Goal: Task Accomplishment & Management: Use online tool/utility

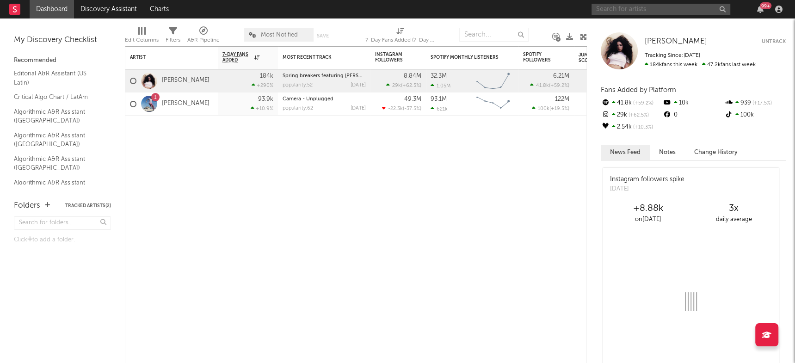
click at [624, 12] on input "text" at bounding box center [661, 10] width 139 height 12
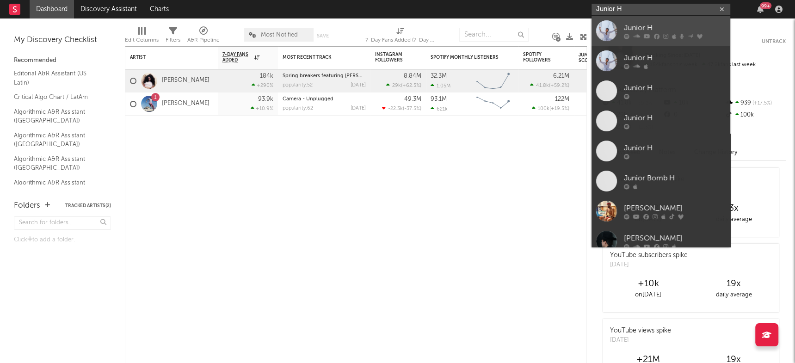
type input "Junior H"
click at [634, 27] on div "Junior H" at bounding box center [675, 27] width 102 height 11
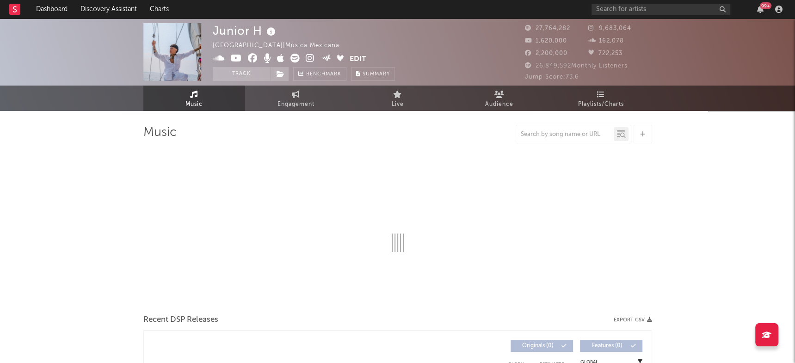
select select "6m"
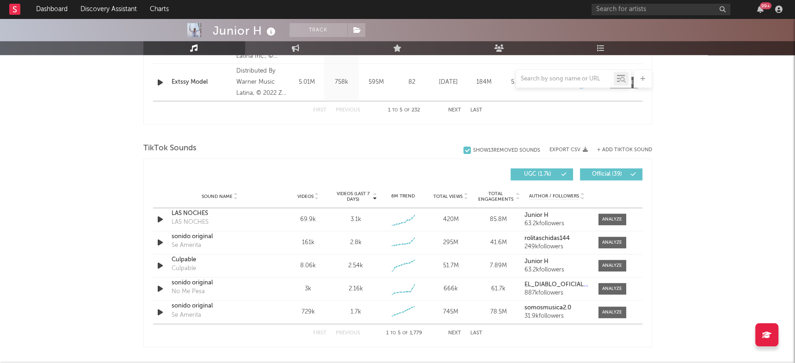
scroll to position [583, 0]
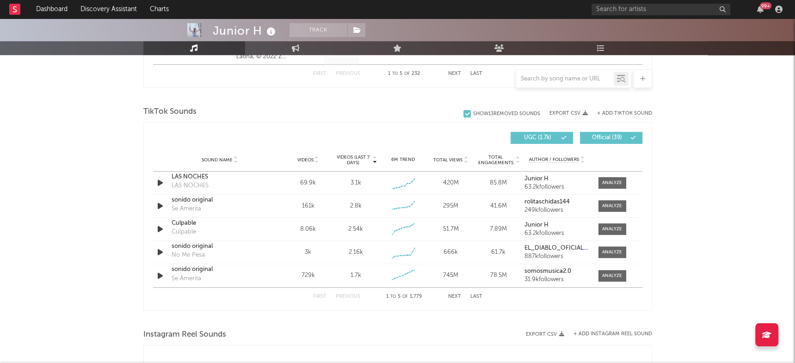
click at [453, 295] on button "Next" at bounding box center [454, 296] width 13 height 5
click at [451, 296] on button "Next" at bounding box center [454, 296] width 13 height 5
click at [608, 203] on div at bounding box center [612, 206] width 20 height 7
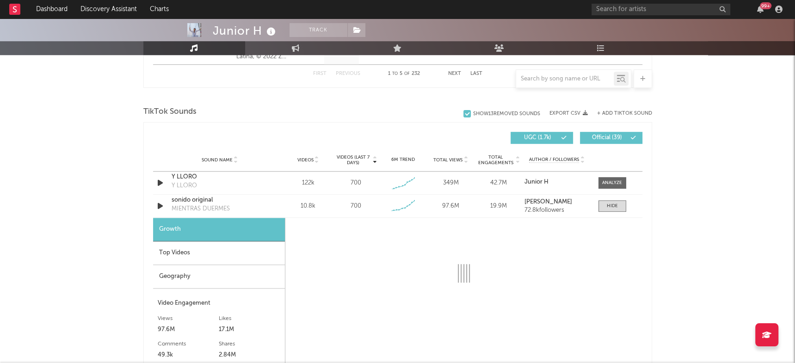
select select "6m"
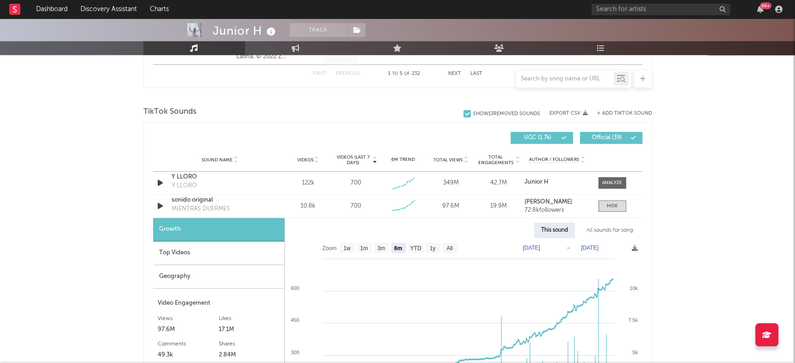
click at [601, 231] on div "All sounds for song" at bounding box center [610, 230] width 61 height 16
select select "1w"
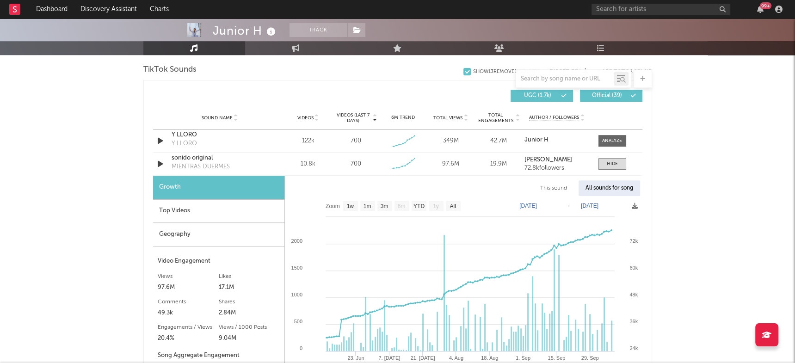
scroll to position [617, 0]
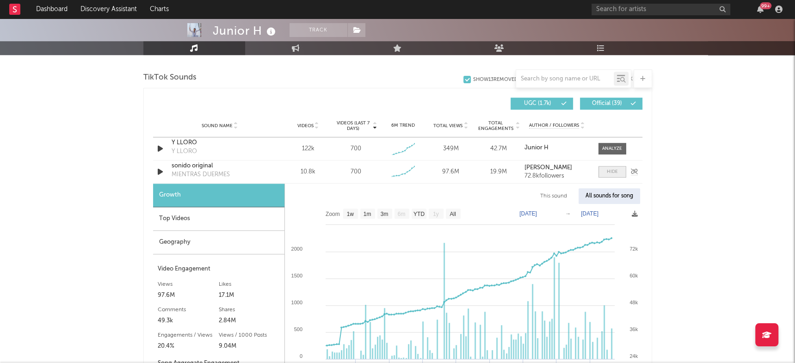
click at [614, 172] on div at bounding box center [612, 171] width 11 height 7
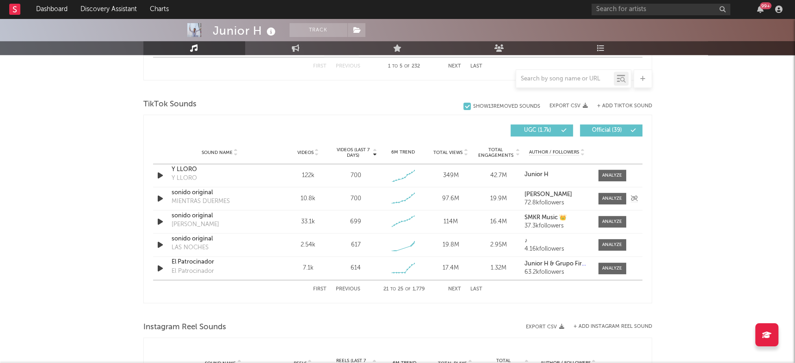
scroll to position [589, 0]
click at [636, 80] on div at bounding box center [643, 78] width 19 height 19
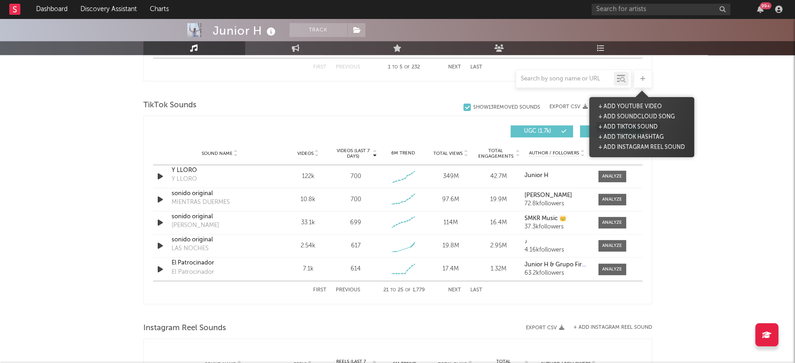
click at [618, 126] on button "+ Add TikTok Sound" at bounding box center [628, 127] width 64 height 10
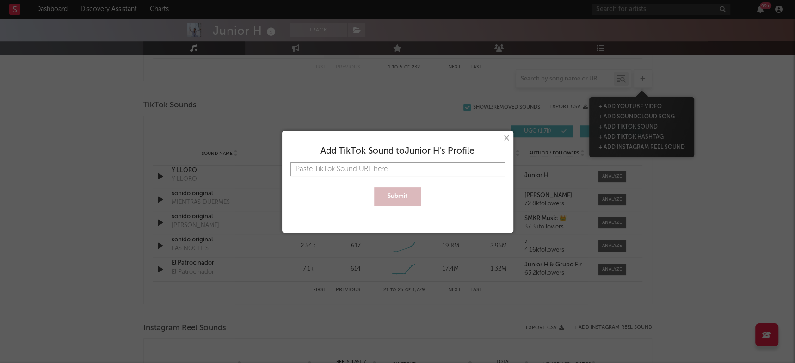
click at [415, 170] on input "text" at bounding box center [397, 169] width 215 height 14
paste input "[URL][DOMAIN_NAME]"
type input "[URL][DOMAIN_NAME]"
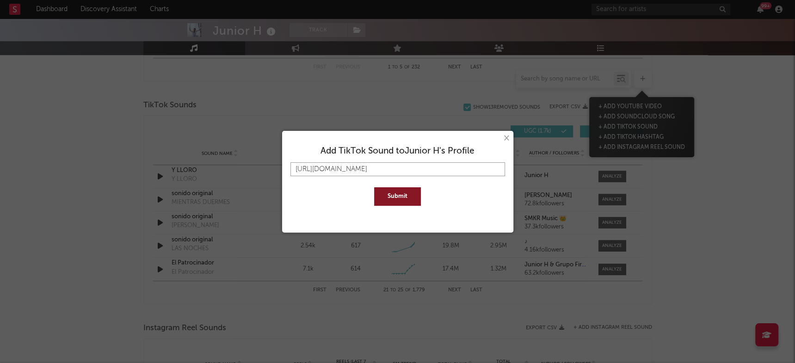
type input "[URL][DOMAIN_NAME]"
click at [406, 190] on button "Submit" at bounding box center [397, 196] width 47 height 19
click at [471, 173] on input "[URL][DOMAIN_NAME]" at bounding box center [397, 169] width 215 height 14
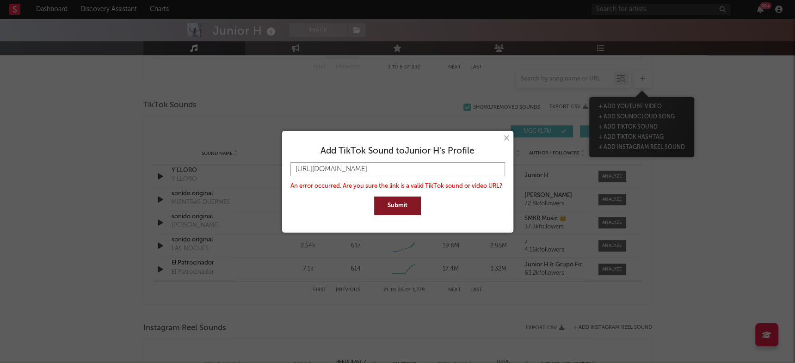
click at [471, 173] on input "[URL][DOMAIN_NAME]" at bounding box center [397, 169] width 215 height 14
paste input "[URL][DOMAIN_NAME]"
type input "[URL][DOMAIN_NAME]"
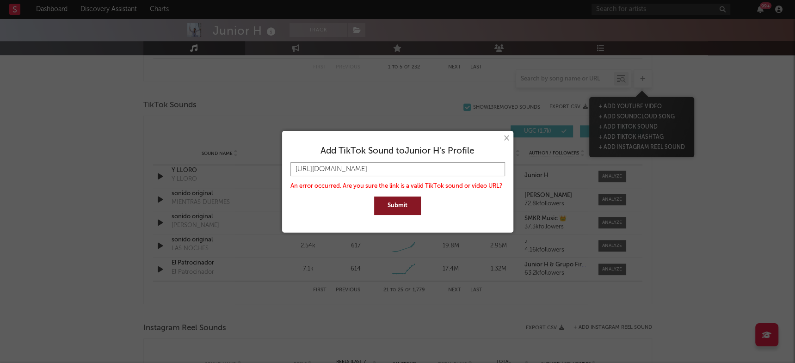
type input "[URL][DOMAIN_NAME]"
click at [404, 209] on button "Submit" at bounding box center [397, 206] width 47 height 19
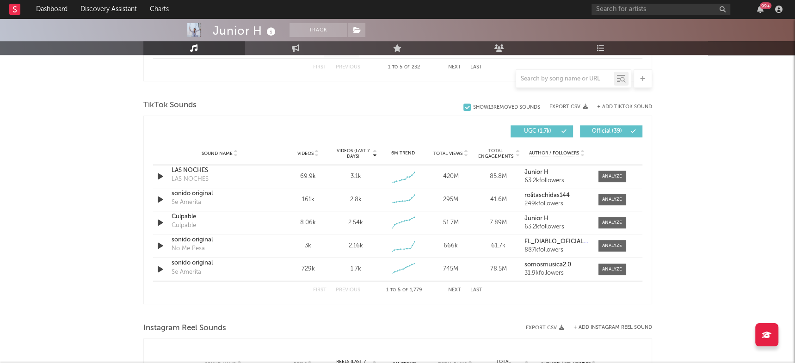
click at [455, 289] on button "Next" at bounding box center [454, 290] width 13 height 5
click at [319, 288] on button "First" at bounding box center [319, 290] width 13 height 5
click at [456, 290] on button "Next" at bounding box center [454, 290] width 13 height 5
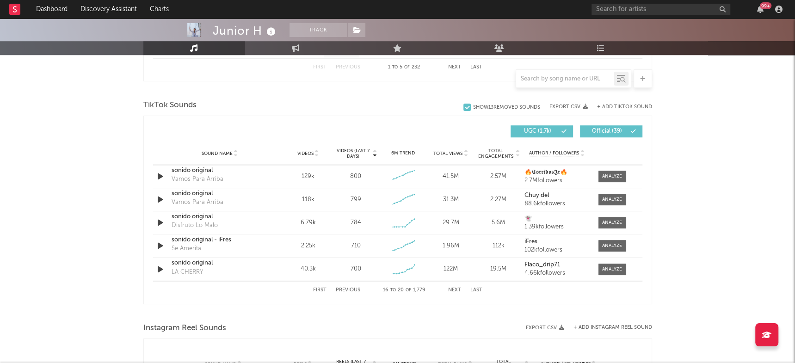
click at [456, 290] on button "Next" at bounding box center [454, 290] width 13 height 5
click at [602, 199] on div at bounding box center [612, 199] width 20 height 7
select select "6m"
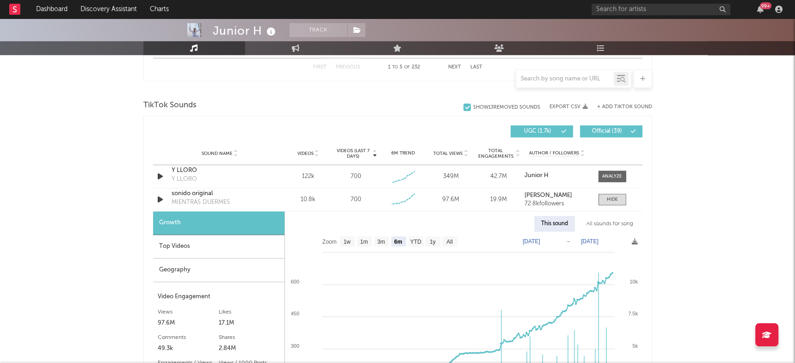
click at [605, 224] on div "All sounds for song" at bounding box center [610, 224] width 61 height 16
select select "1w"
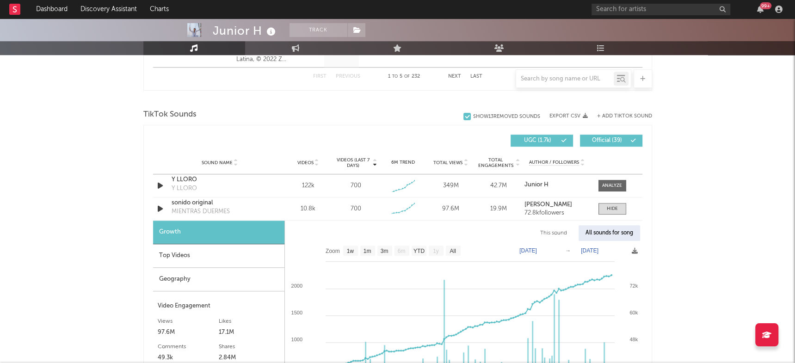
scroll to position [570, 0]
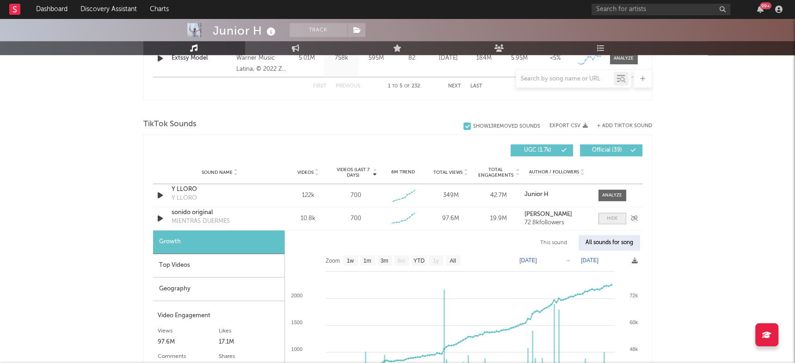
click at [611, 217] on div at bounding box center [612, 218] width 11 height 7
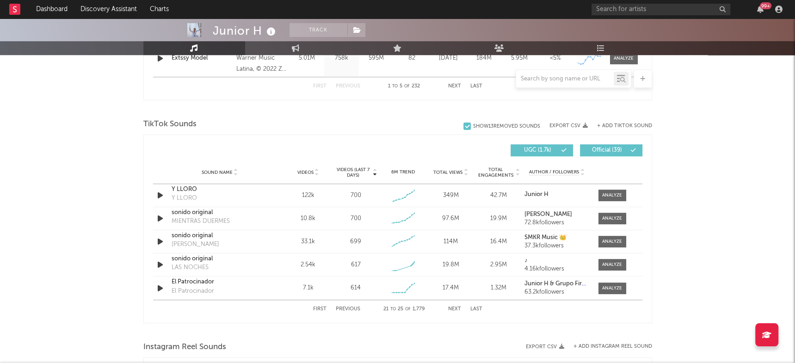
click at [453, 308] on button "Next" at bounding box center [454, 309] width 13 height 5
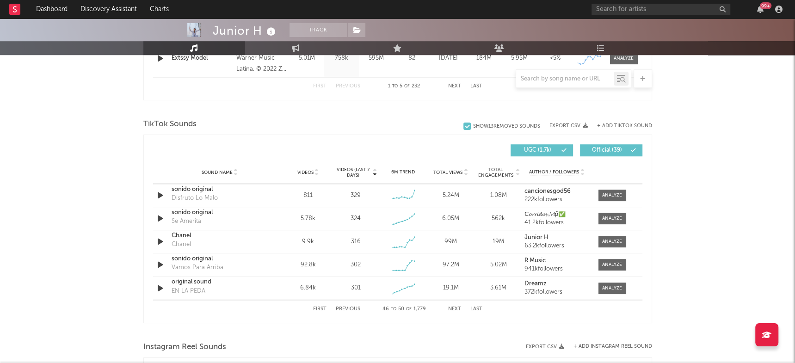
click at [453, 308] on button "Next" at bounding box center [454, 309] width 13 height 5
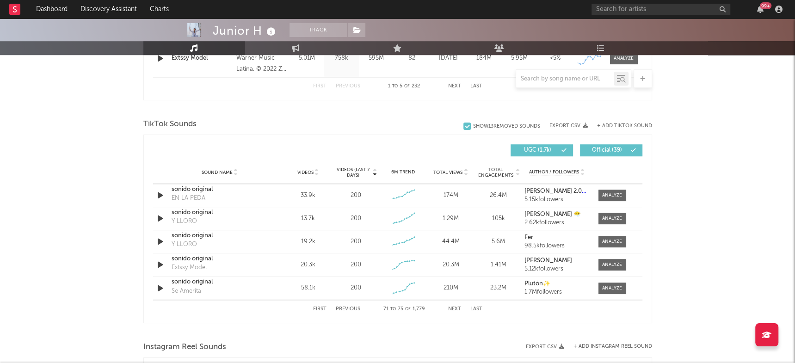
click at [453, 308] on button "Next" at bounding box center [454, 309] width 13 height 5
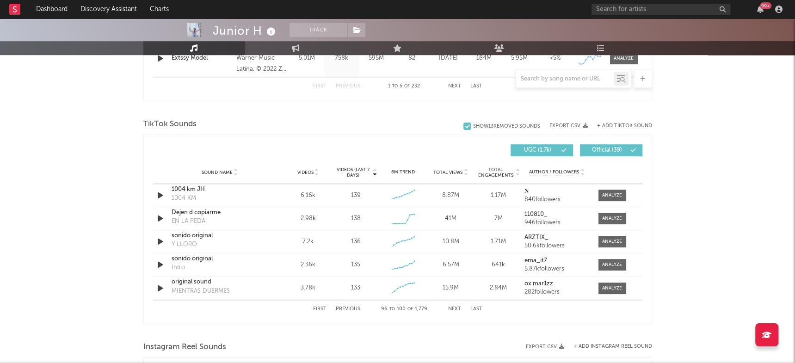
click at [453, 308] on button "Next" at bounding box center [454, 309] width 13 height 5
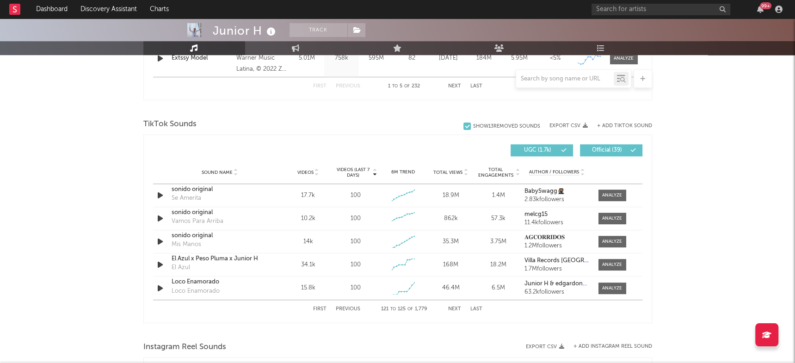
click at [453, 308] on button "Next" at bounding box center [454, 309] width 13 height 5
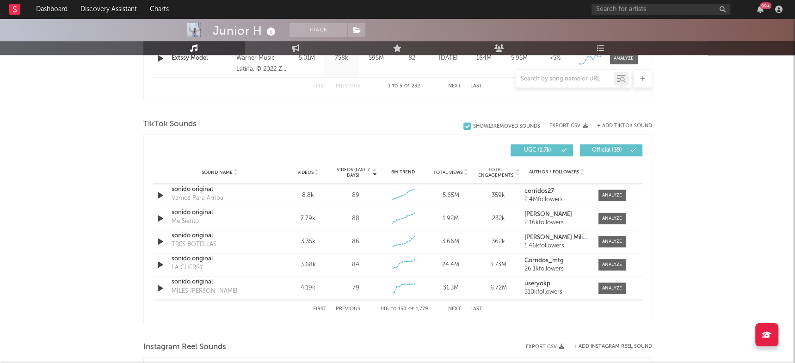
click at [453, 308] on button "Next" at bounding box center [454, 309] width 13 height 5
click at [542, 82] on input "text" at bounding box center [565, 78] width 98 height 7
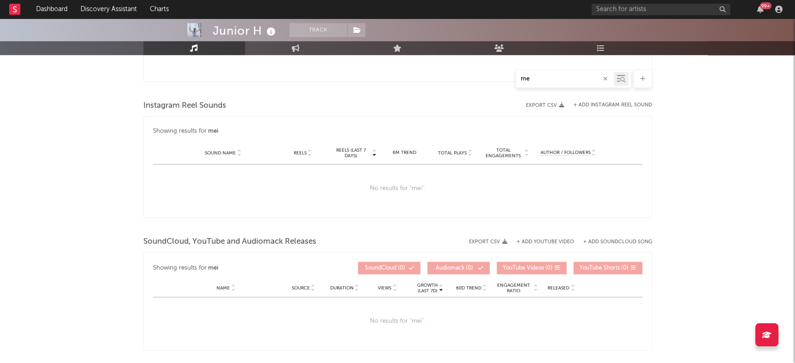
type input "m"
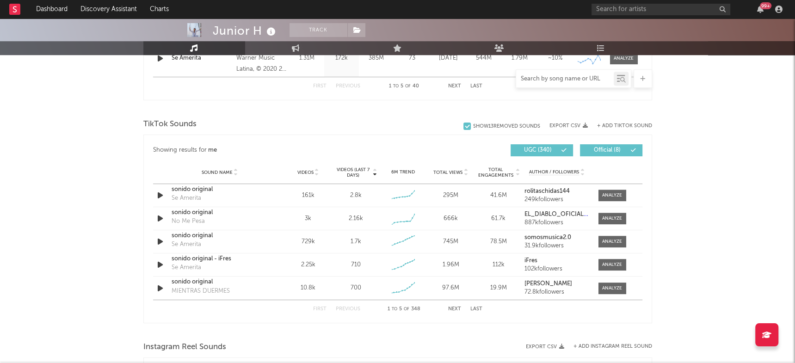
type input "i"
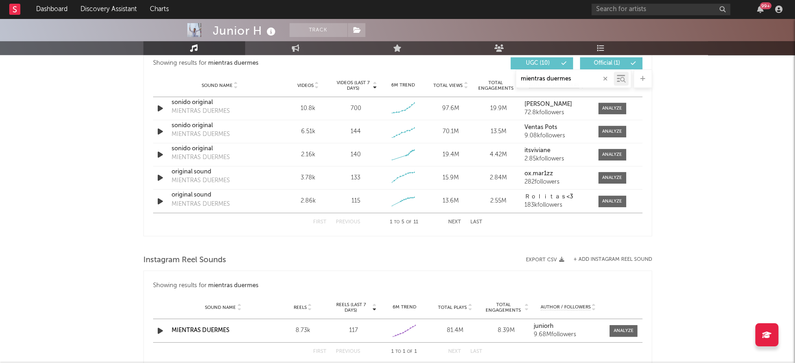
scroll to position [464, 0]
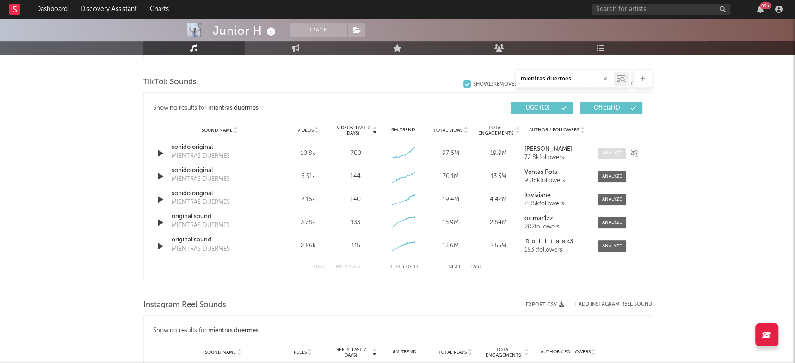
type input "mientras duermes"
click at [616, 150] on div at bounding box center [612, 153] width 20 height 7
select select "6m"
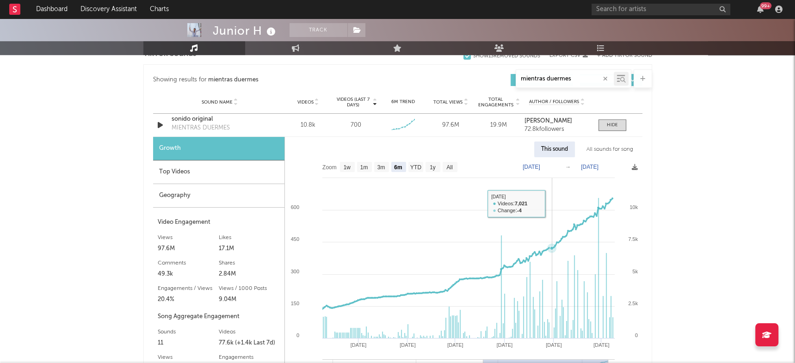
scroll to position [511, 0]
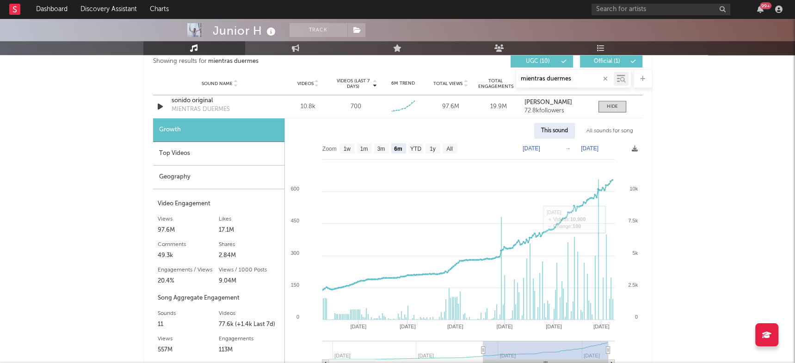
click at [612, 127] on div "All sounds for song" at bounding box center [610, 131] width 61 height 16
select select "1w"
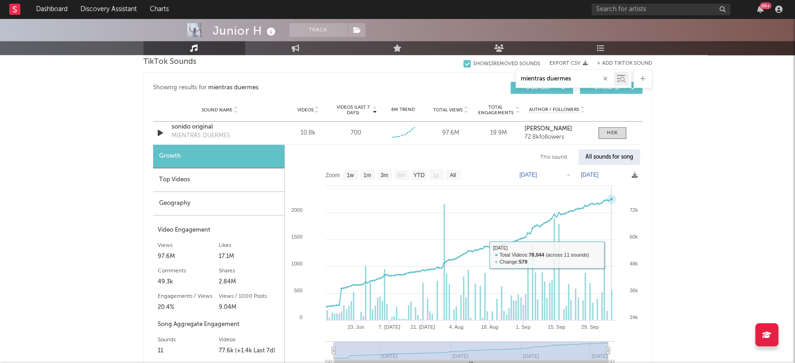
scroll to position [478, 0]
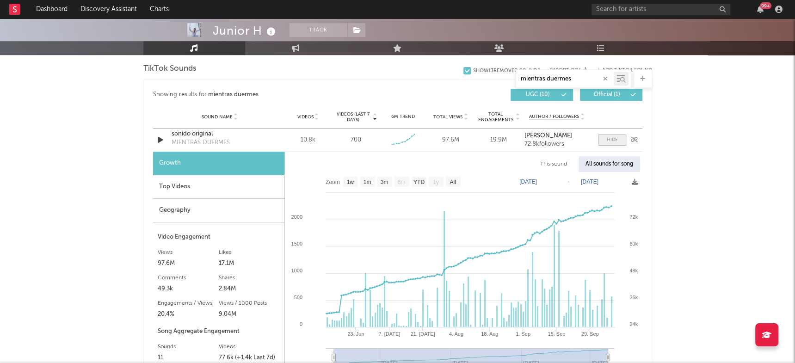
click at [617, 143] on span at bounding box center [613, 140] width 28 height 12
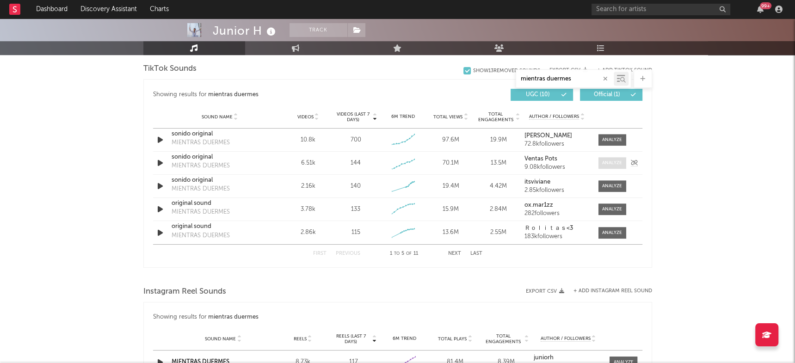
click at [609, 163] on div at bounding box center [612, 163] width 20 height 7
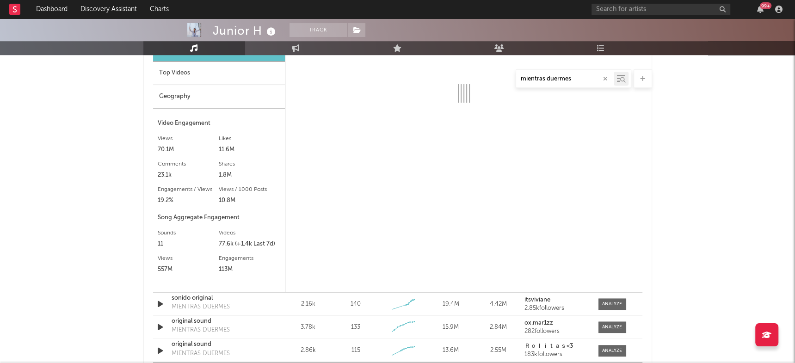
select select "6m"
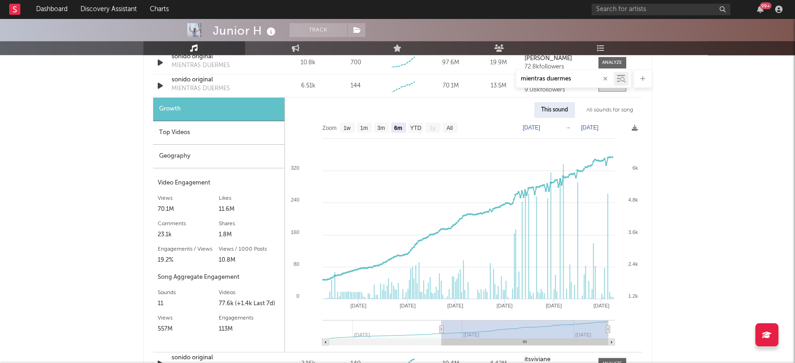
scroll to position [513, 0]
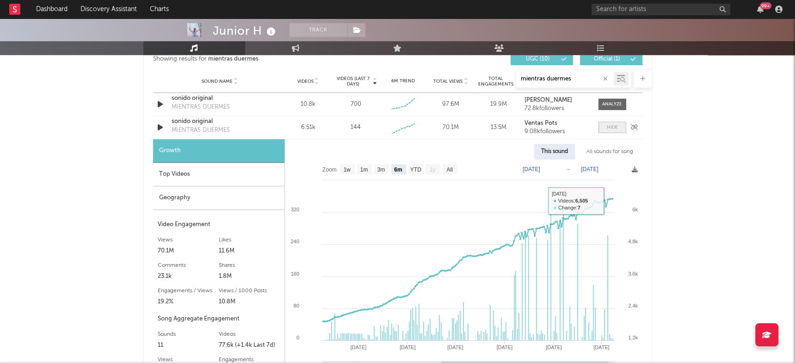
click at [605, 131] on span at bounding box center [613, 128] width 28 height 12
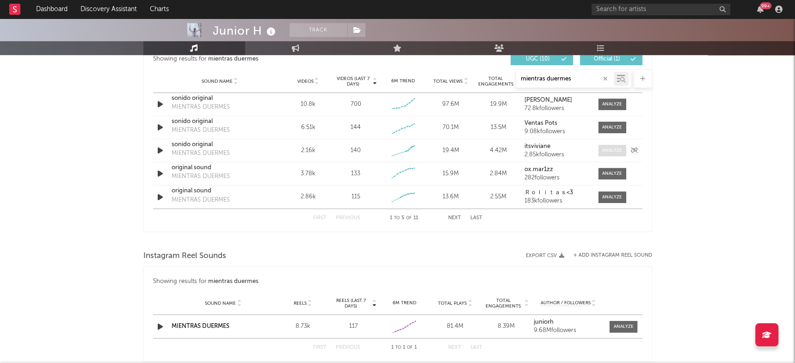
click at [607, 147] on div at bounding box center [612, 150] width 20 height 7
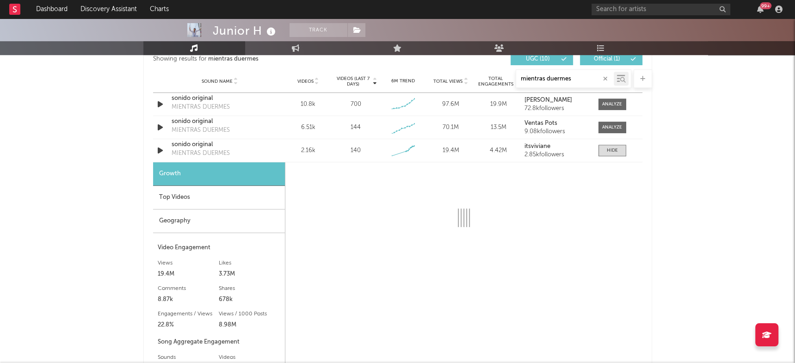
select select "6m"
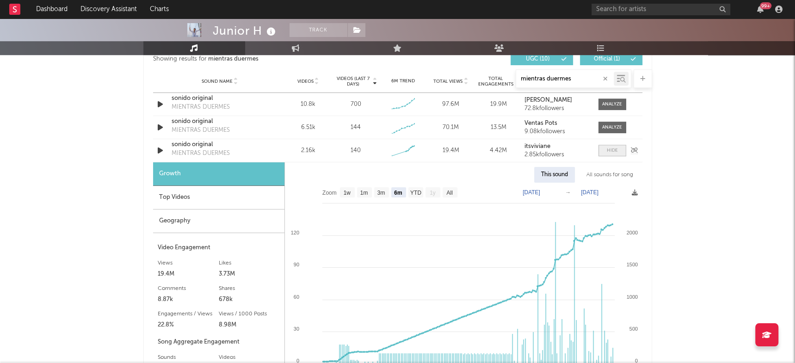
click at [615, 148] on div at bounding box center [612, 150] width 11 height 7
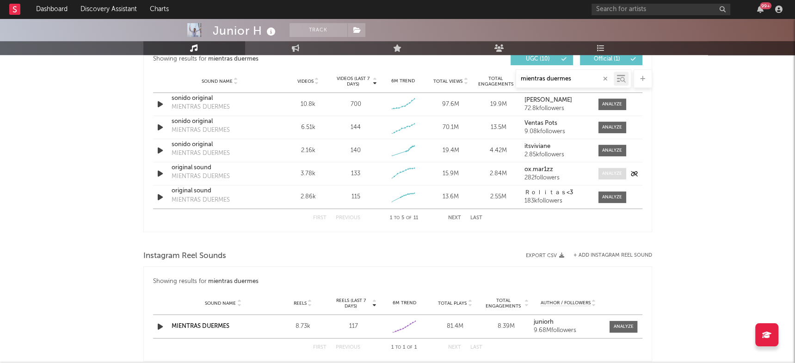
click at [612, 175] on div at bounding box center [612, 173] width 20 height 7
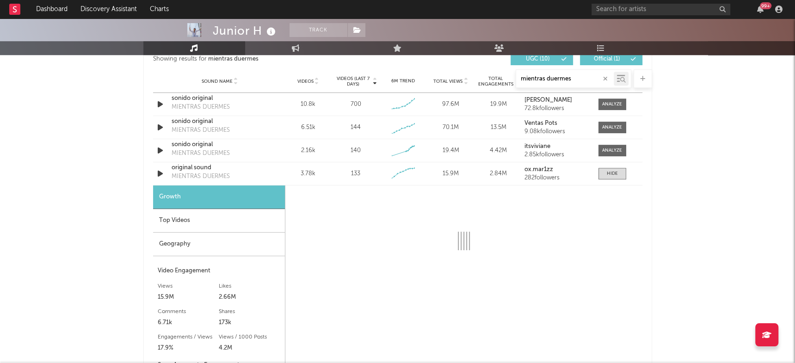
select select "1w"
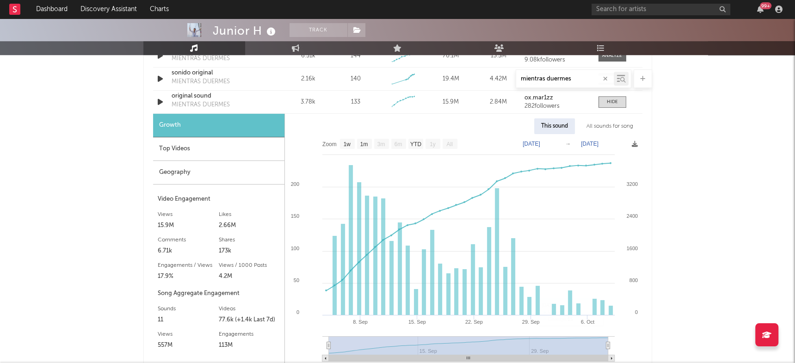
scroll to position [519, 0]
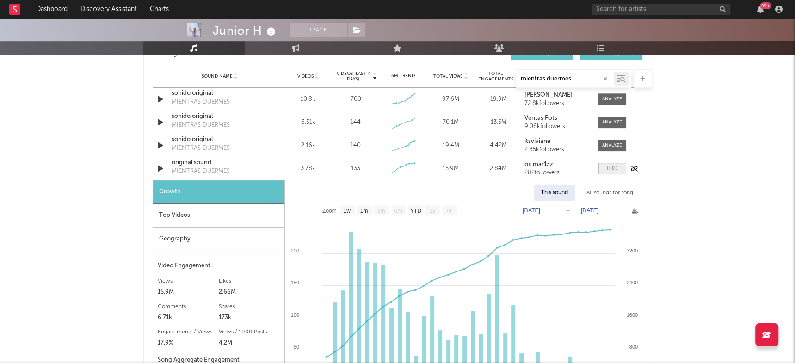
click at [608, 167] on div at bounding box center [612, 168] width 11 height 7
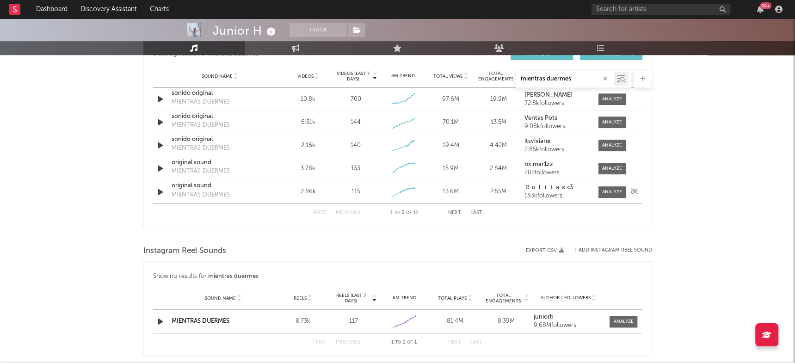
click at [608, 182] on div "Sound Name original sound MIENTRAS DUERMES Videos 2.86k Videos (last 7 days) 11…" at bounding box center [397, 191] width 489 height 23
click at [609, 191] on div at bounding box center [612, 192] width 20 height 7
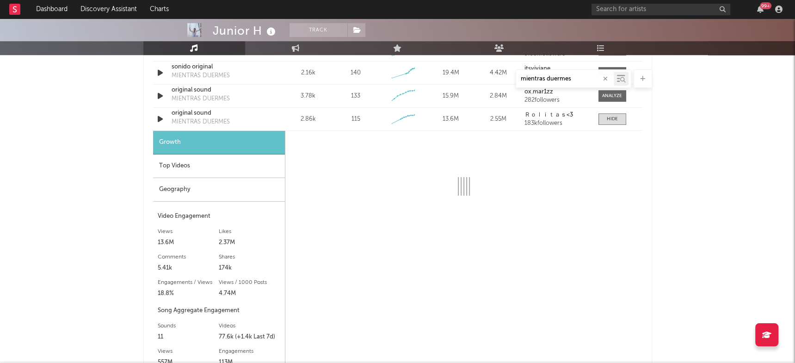
scroll to position [613, 0]
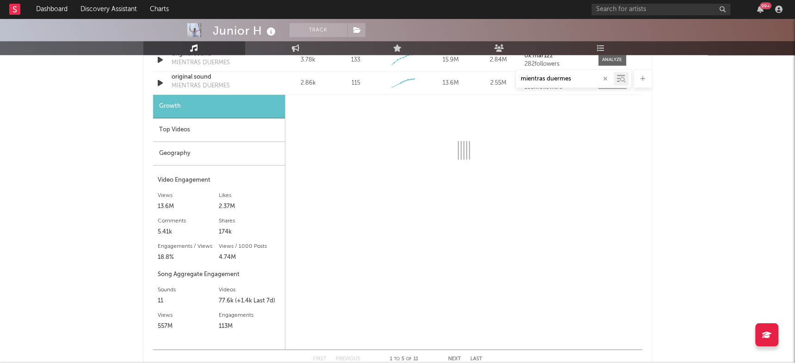
select select "6m"
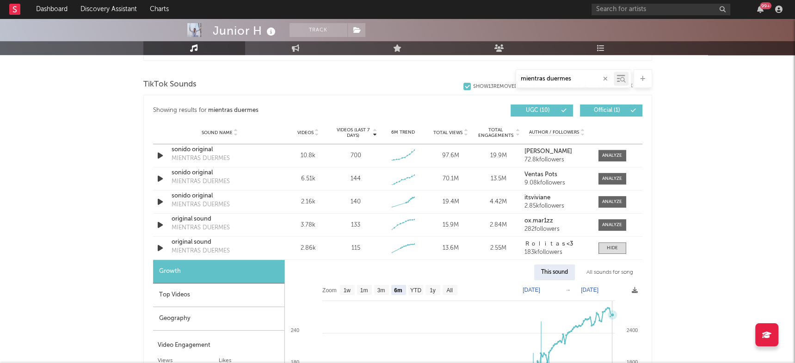
scroll to position [451, 0]
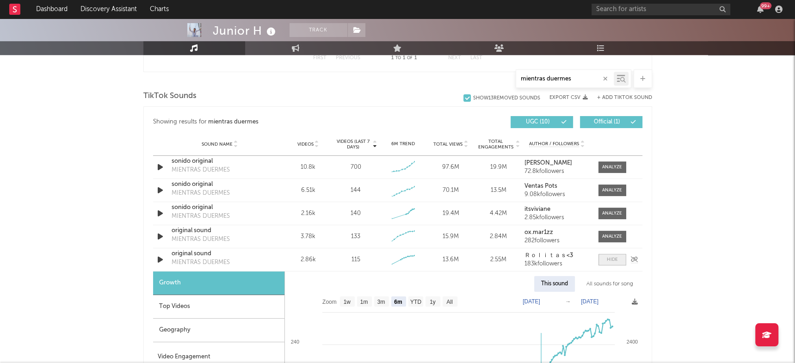
click at [617, 260] on div at bounding box center [612, 259] width 11 height 7
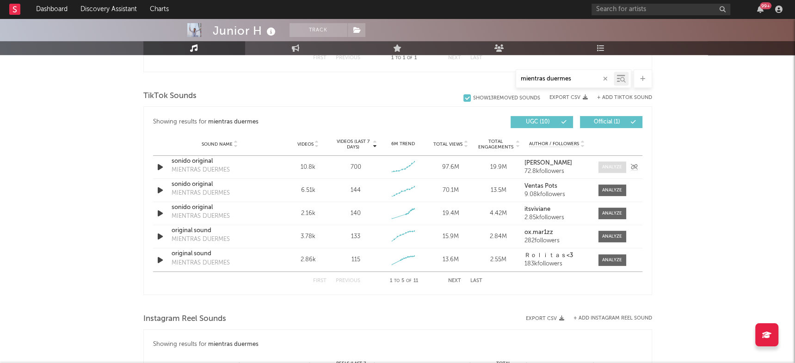
click at [606, 164] on div at bounding box center [612, 167] width 20 height 7
select select "6m"
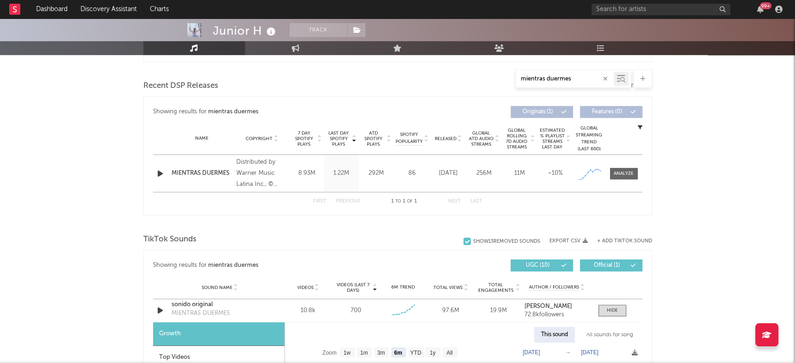
scroll to position [358, 0]
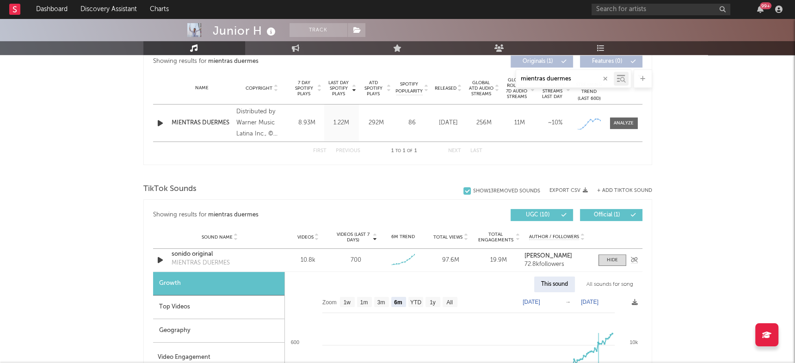
click at [612, 266] on div "Sound Name sonido original MIENTRAS DUERMES Videos 10.8k Videos (last 7 days) 7…" at bounding box center [397, 260] width 489 height 23
click at [612, 263] on div at bounding box center [612, 260] width 11 height 7
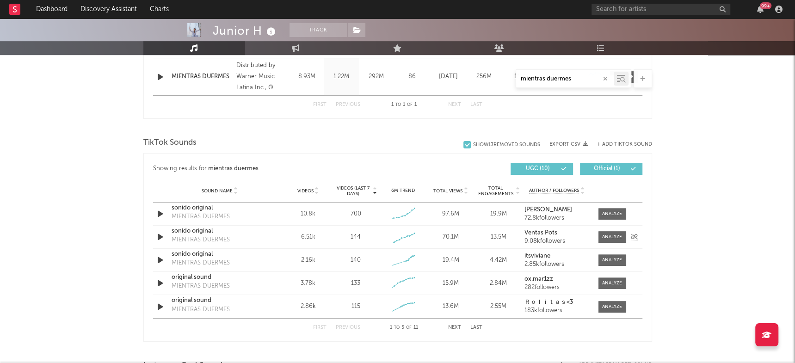
scroll to position [408, 0]
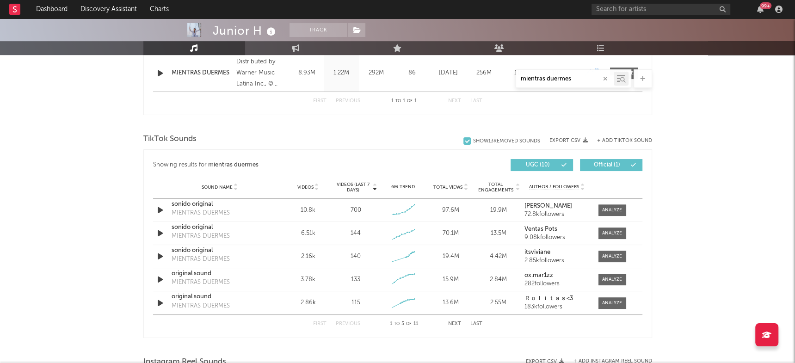
click at [458, 321] on button "Next" at bounding box center [454, 323] width 13 height 5
click at [603, 208] on div at bounding box center [612, 210] width 20 height 7
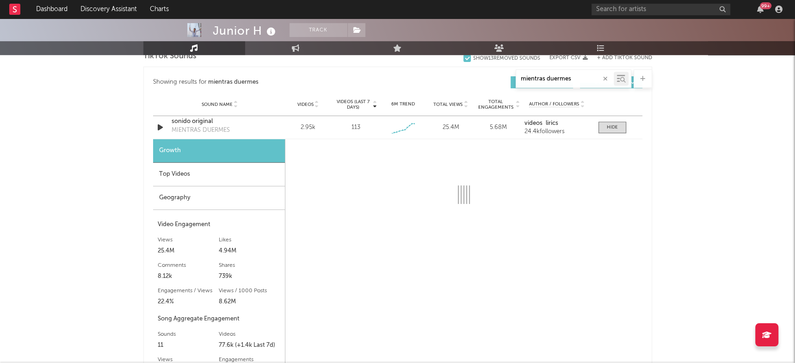
scroll to position [510, 0]
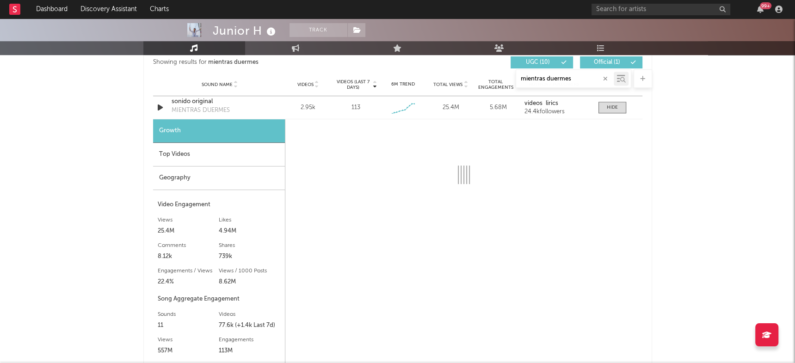
select select "6m"
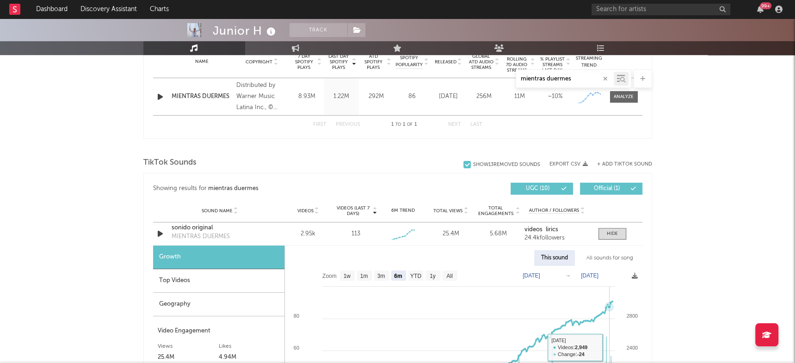
scroll to position [379, 0]
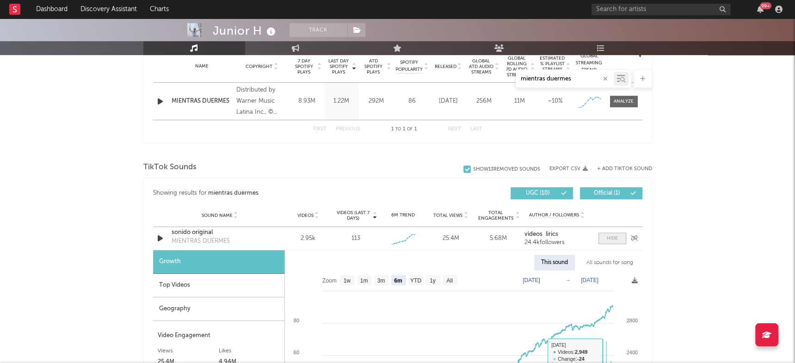
click at [605, 239] on span at bounding box center [613, 239] width 28 height 12
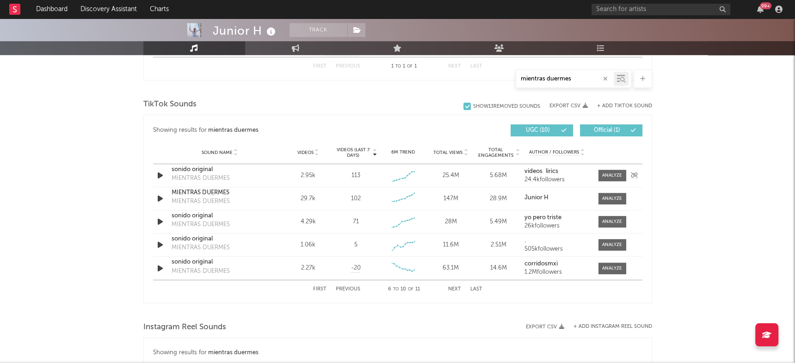
scroll to position [444, 0]
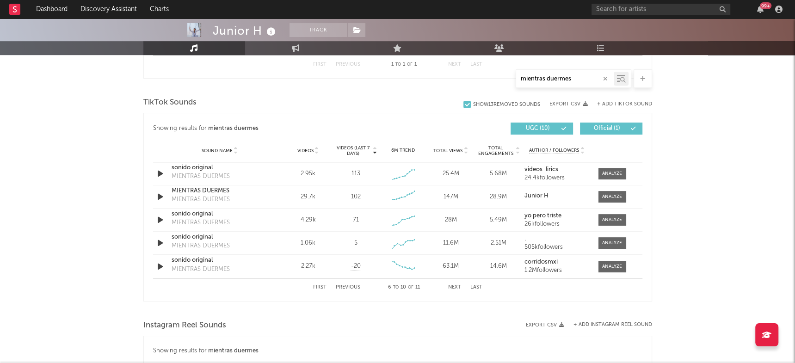
click at [351, 286] on button "Previous" at bounding box center [348, 287] width 25 height 5
click at [609, 170] on div at bounding box center [612, 173] width 20 height 7
select select "6m"
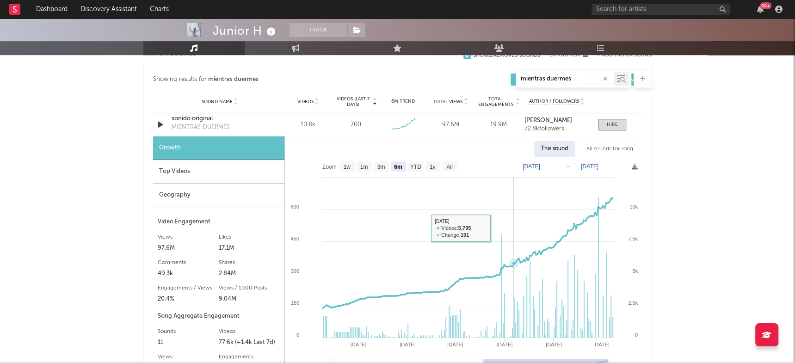
scroll to position [494, 0]
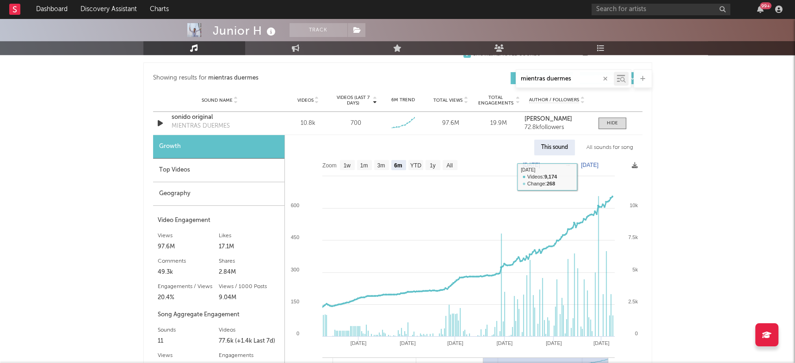
click at [616, 146] on div "All sounds for song" at bounding box center [610, 148] width 61 height 16
select select "1w"
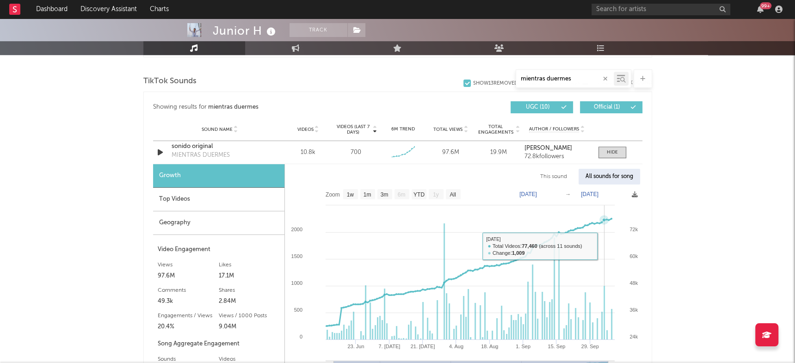
scroll to position [465, 0]
click at [574, 80] on input "mientras duermes" at bounding box center [565, 78] width 98 height 7
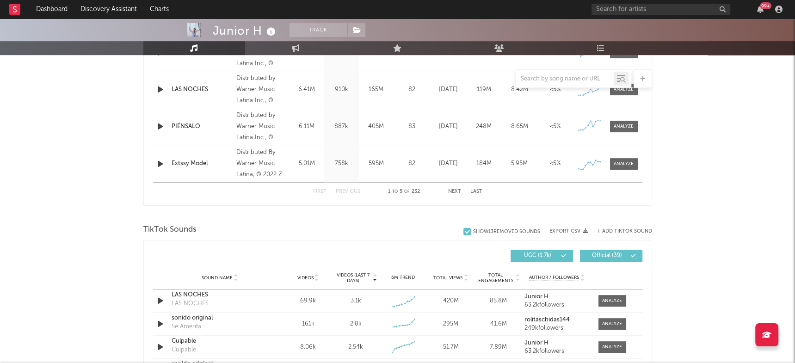
click at [426, 122] on div "83" at bounding box center [412, 126] width 32 height 9
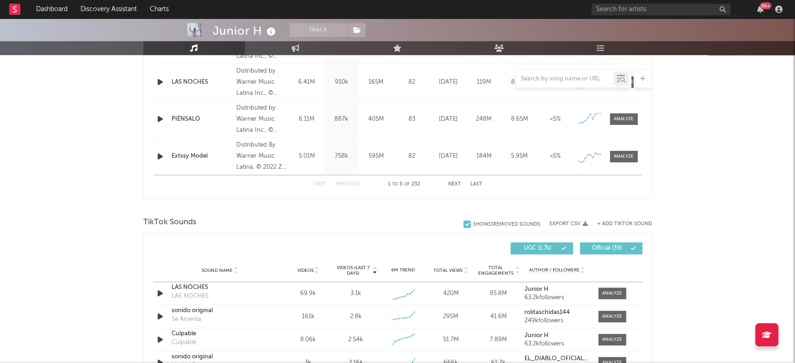
scroll to position [530, 0]
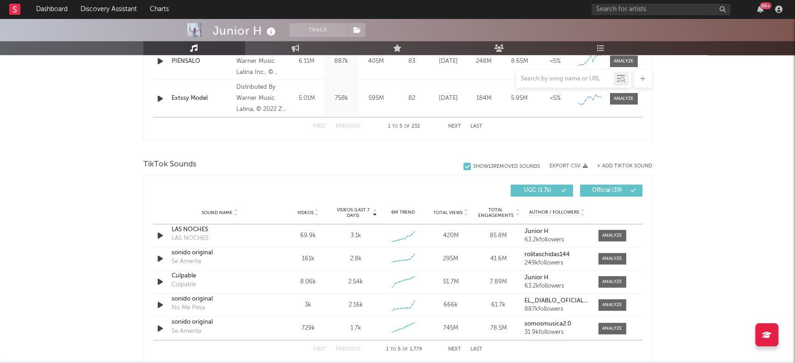
click at [621, 165] on button "+ Add TikTok Sound" at bounding box center [624, 166] width 55 height 5
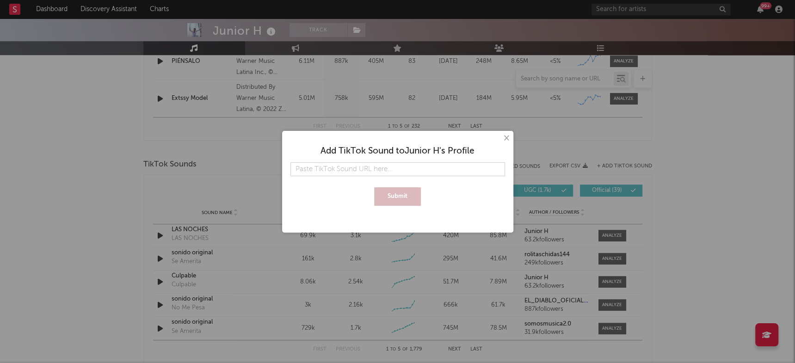
click at [360, 171] on input "text" at bounding box center [397, 169] width 215 height 14
type input "[URL][DOMAIN_NAME]"
click at [404, 186] on div at bounding box center [397, 185] width 215 height 6
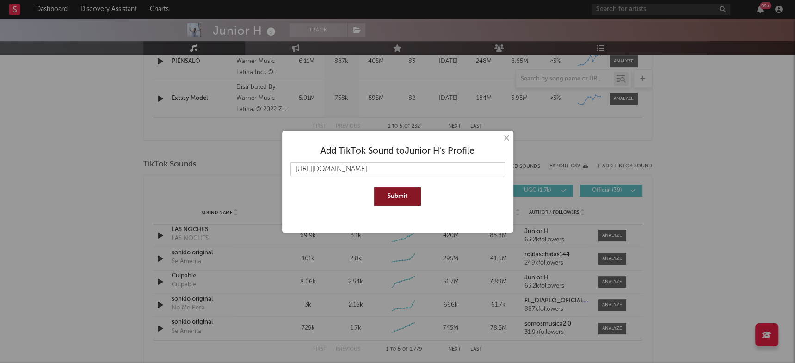
click at [402, 193] on button "Submit" at bounding box center [397, 196] width 47 height 19
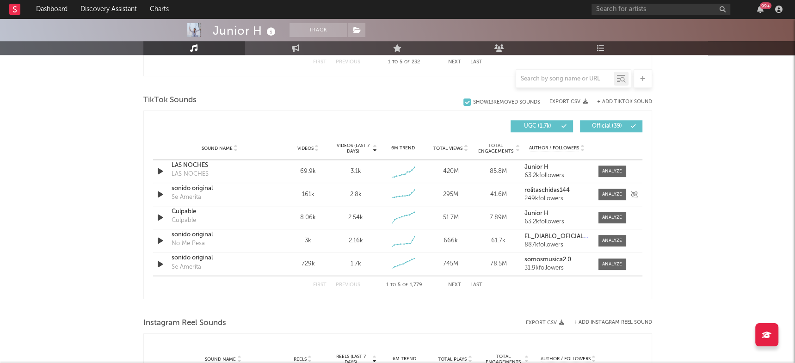
scroll to position [601, 0]
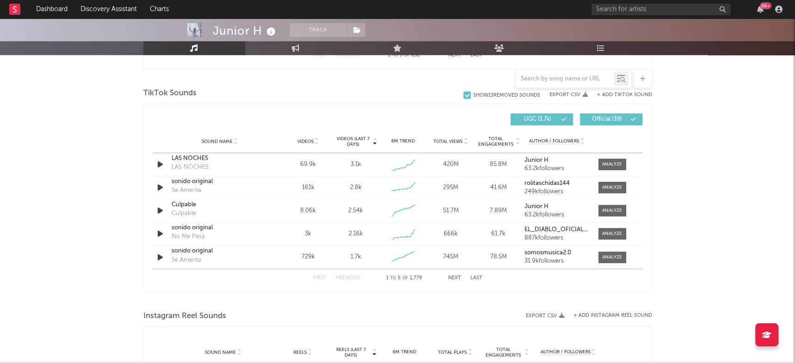
click at [457, 277] on button "Next" at bounding box center [454, 278] width 13 height 5
click at [456, 276] on button "Next" at bounding box center [454, 278] width 13 height 5
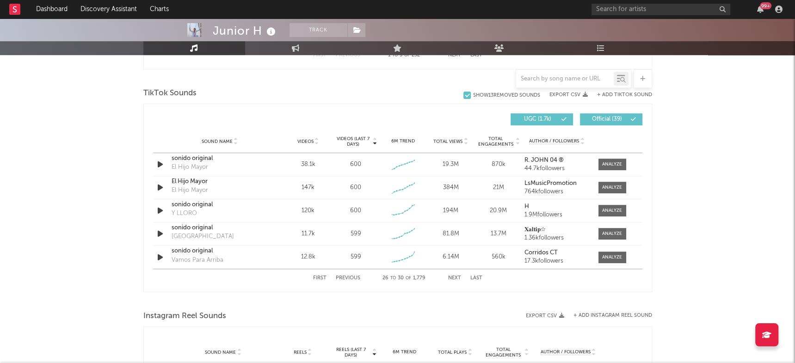
click at [456, 276] on button "Next" at bounding box center [454, 278] width 13 height 5
click at [455, 276] on button "Next" at bounding box center [454, 278] width 13 height 5
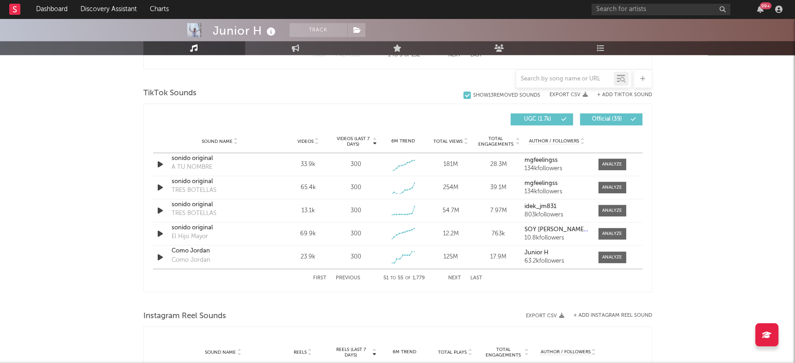
click at [455, 276] on button "Next" at bounding box center [454, 278] width 13 height 5
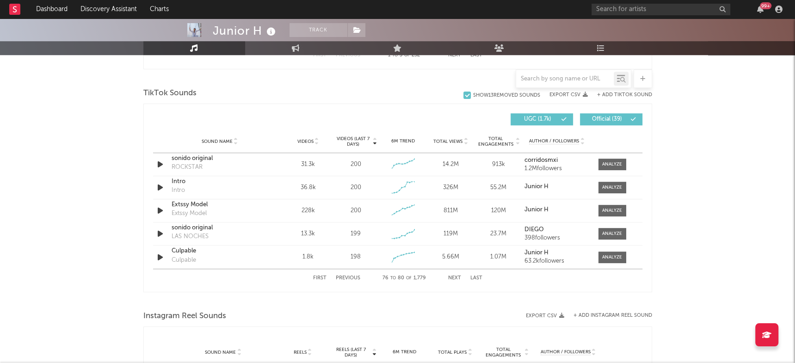
click at [455, 276] on button "Next" at bounding box center [454, 278] width 13 height 5
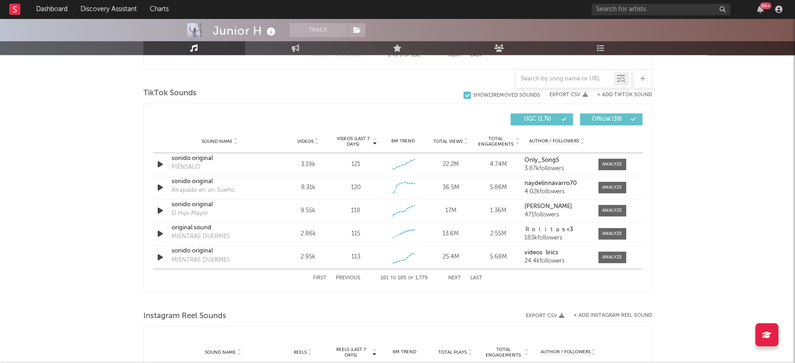
click at [455, 276] on button "Next" at bounding box center [454, 278] width 13 height 5
click at [349, 276] on button "Previous" at bounding box center [348, 278] width 25 height 5
click at [614, 189] on div at bounding box center [612, 187] width 20 height 7
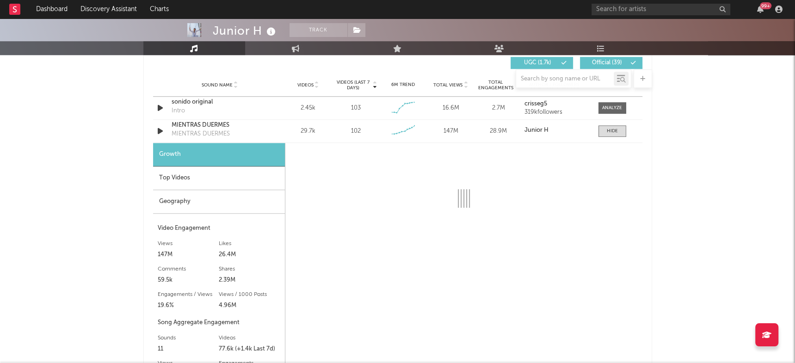
scroll to position [680, 0]
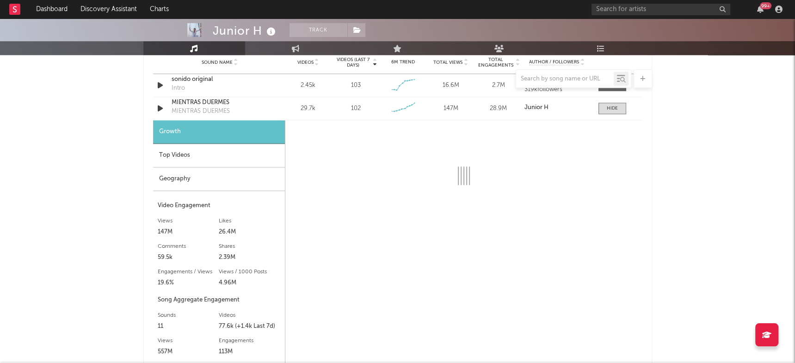
select select "6m"
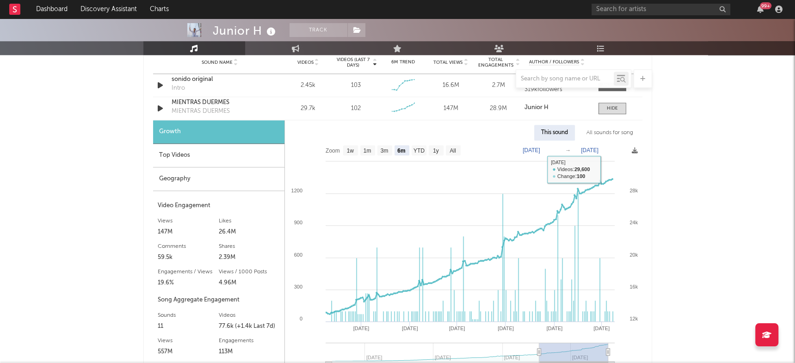
click at [609, 133] on div "All sounds for song" at bounding box center [610, 133] width 61 height 16
select select "1w"
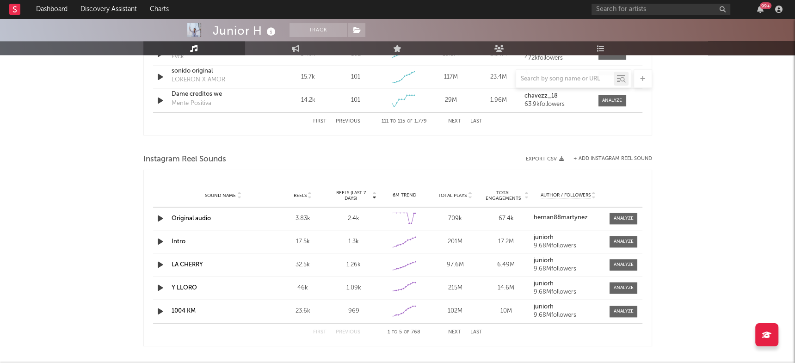
scroll to position [1040, 0]
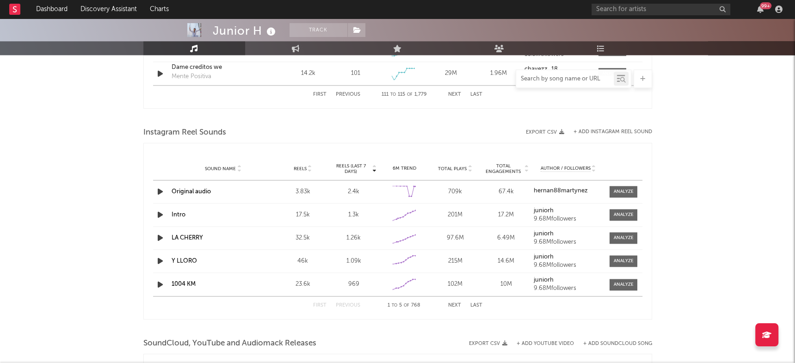
click at [547, 78] on input "text" at bounding box center [565, 78] width 98 height 7
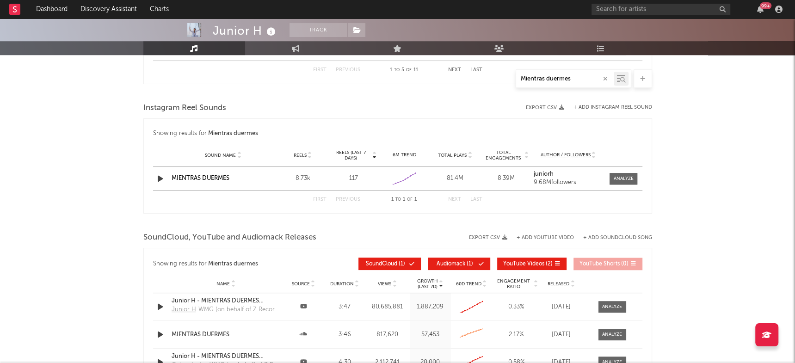
scroll to position [587, 0]
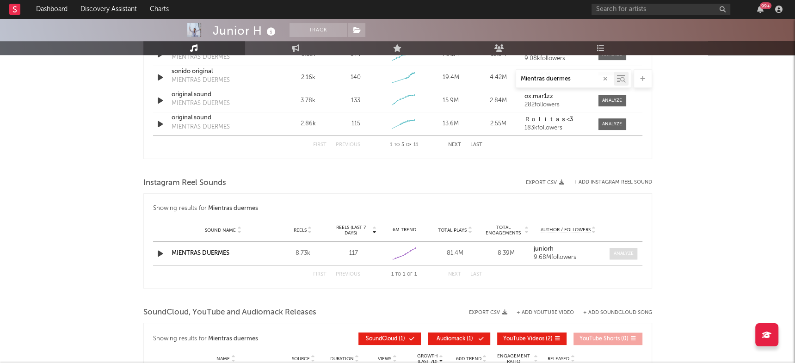
type input "Mientras duermes"
click at [626, 250] on div at bounding box center [624, 253] width 20 height 7
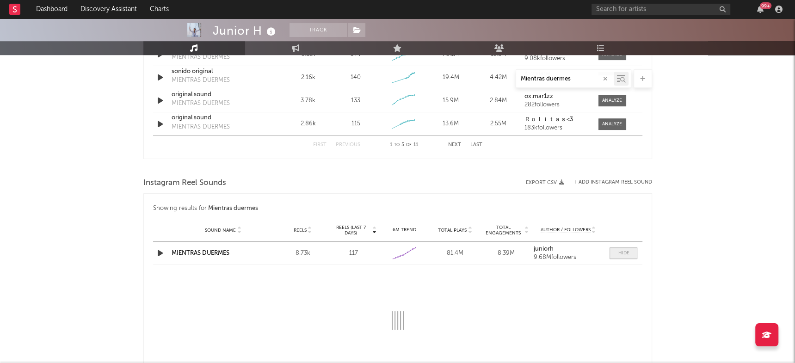
select select "6m"
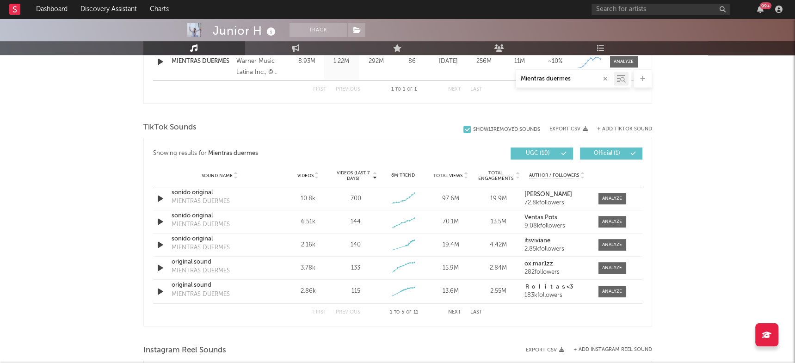
scroll to position [420, 0]
click at [613, 195] on div at bounding box center [612, 197] width 20 height 7
select select "6m"
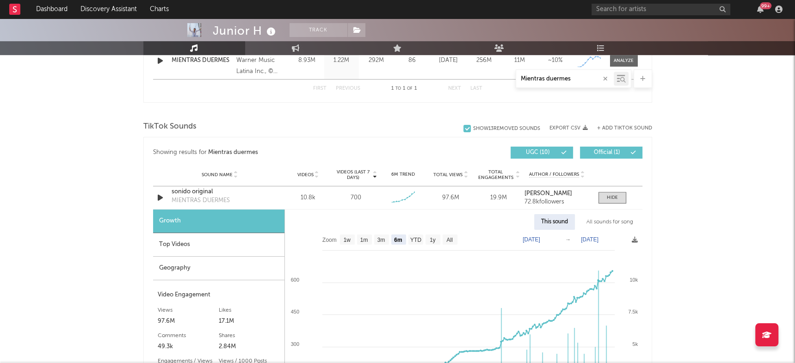
click at [609, 222] on div "All sounds for song" at bounding box center [610, 222] width 61 height 16
select select "1w"
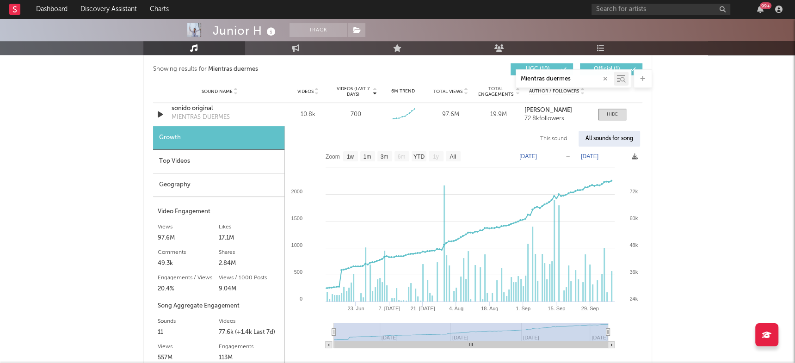
scroll to position [509, 0]
